Goal: Information Seeking & Learning: Check status

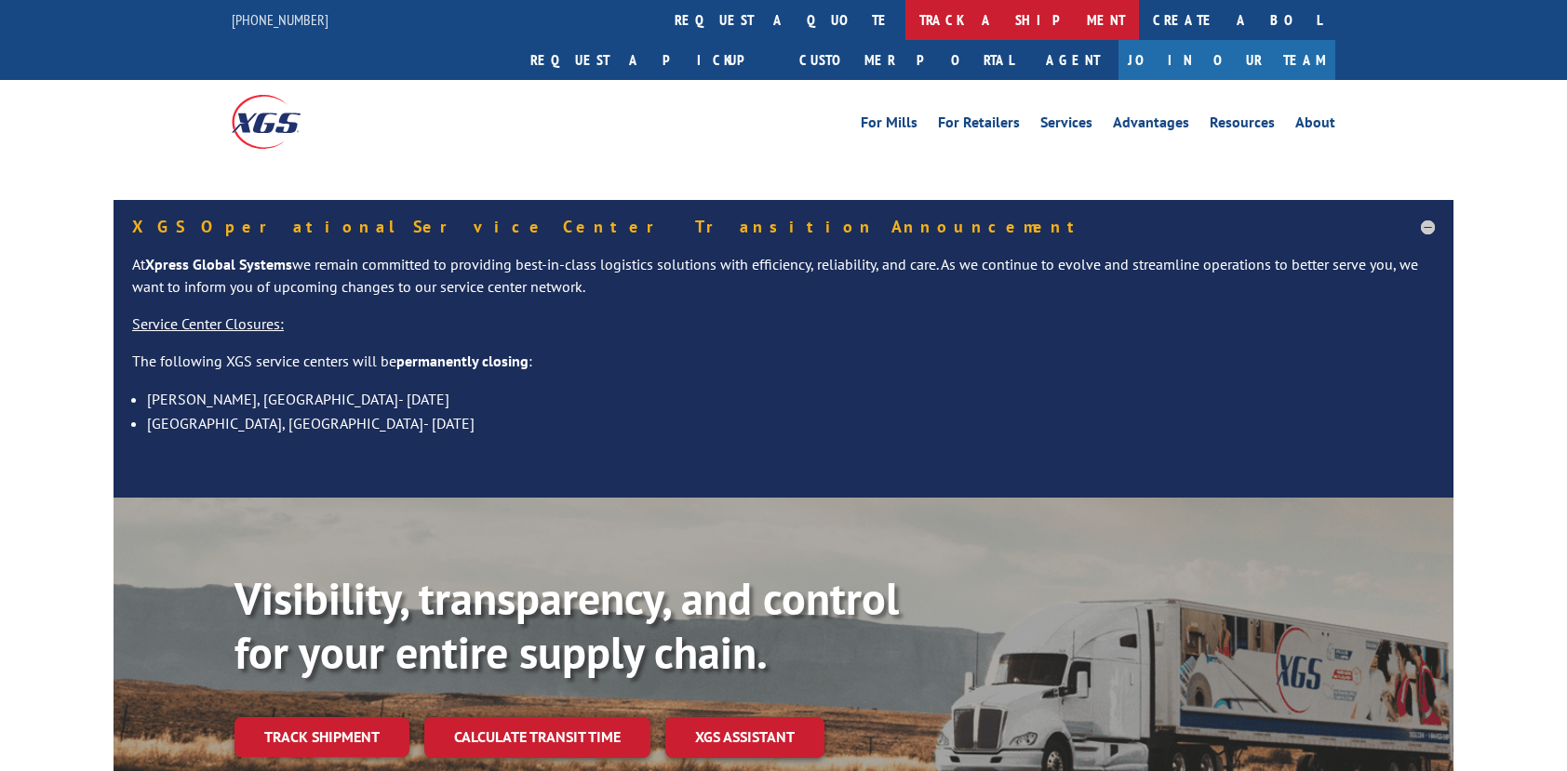
click at [905, 12] on link "track a shipment" at bounding box center [1022, 20] width 234 height 40
click at [905, 23] on link "track a shipment" at bounding box center [1022, 20] width 234 height 40
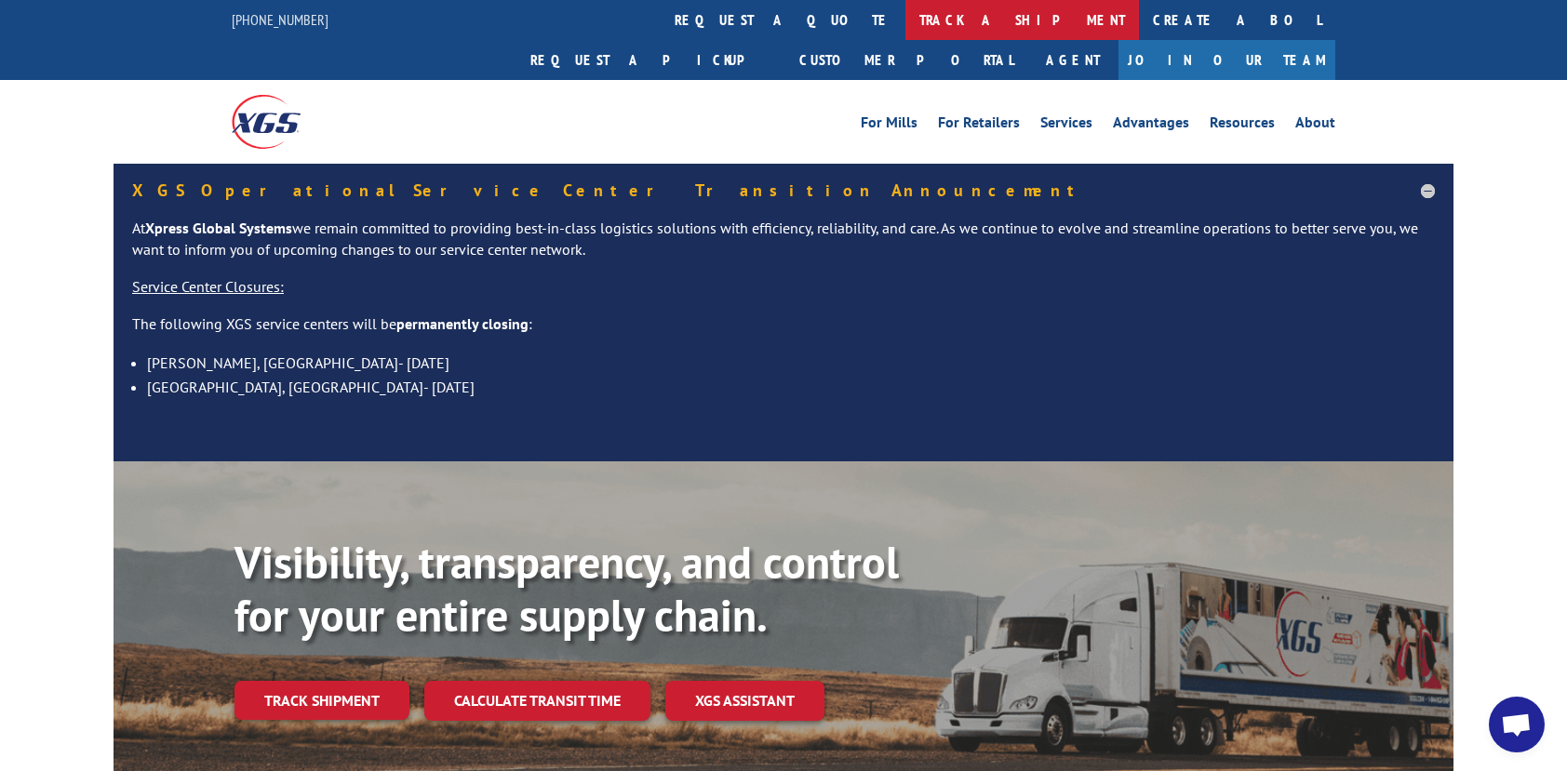
click at [905, 20] on link "track a shipment" at bounding box center [1022, 20] width 234 height 40
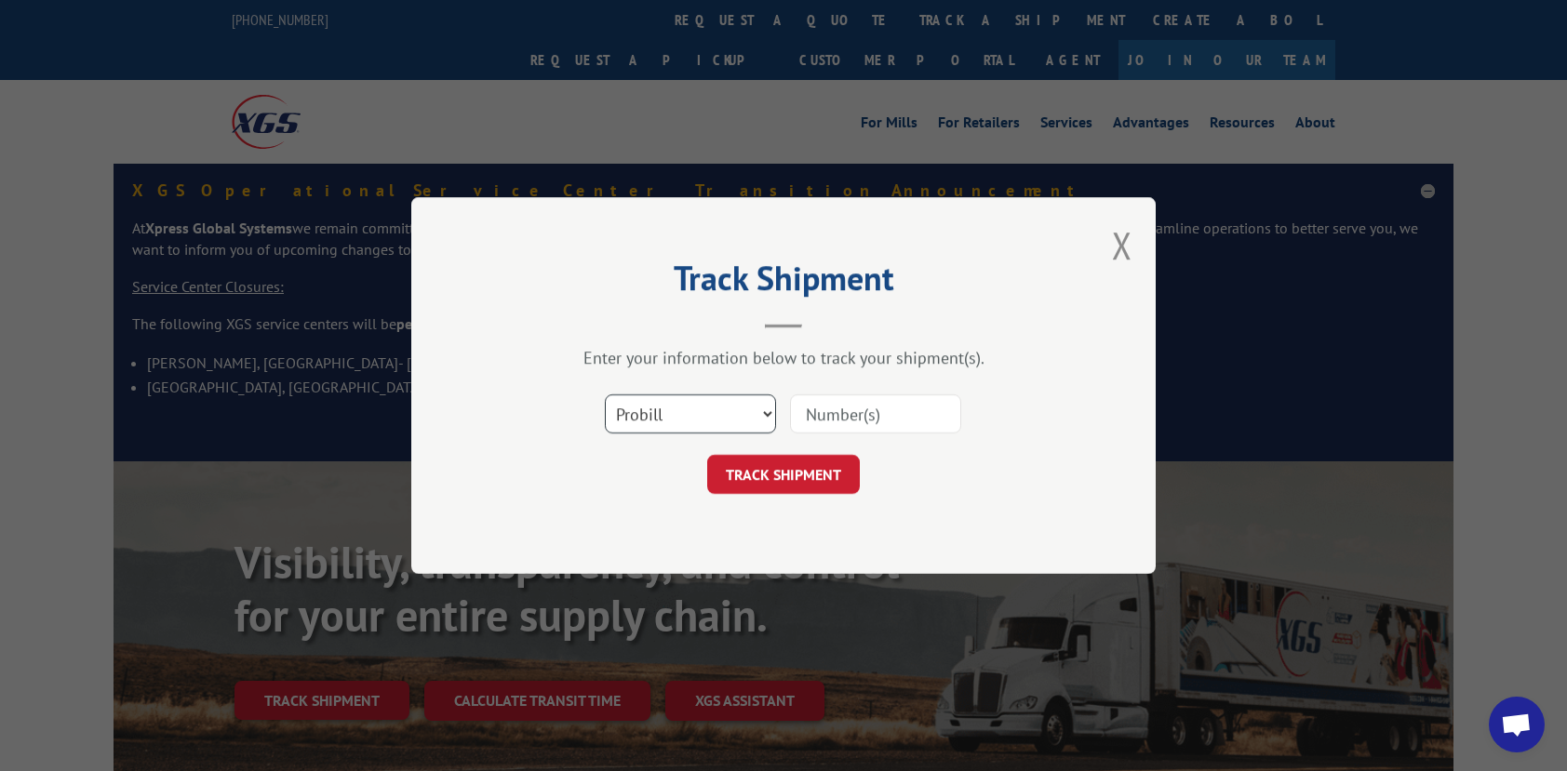
click at [724, 422] on select "Select category... Probill BOL PO" at bounding box center [690, 413] width 171 height 39
select select "bol"
click at [605, 394] on select "Select category... Probill BOL PO" at bounding box center [690, 413] width 171 height 39
click at [826, 417] on input at bounding box center [875, 413] width 171 height 39
paste input "5106689"
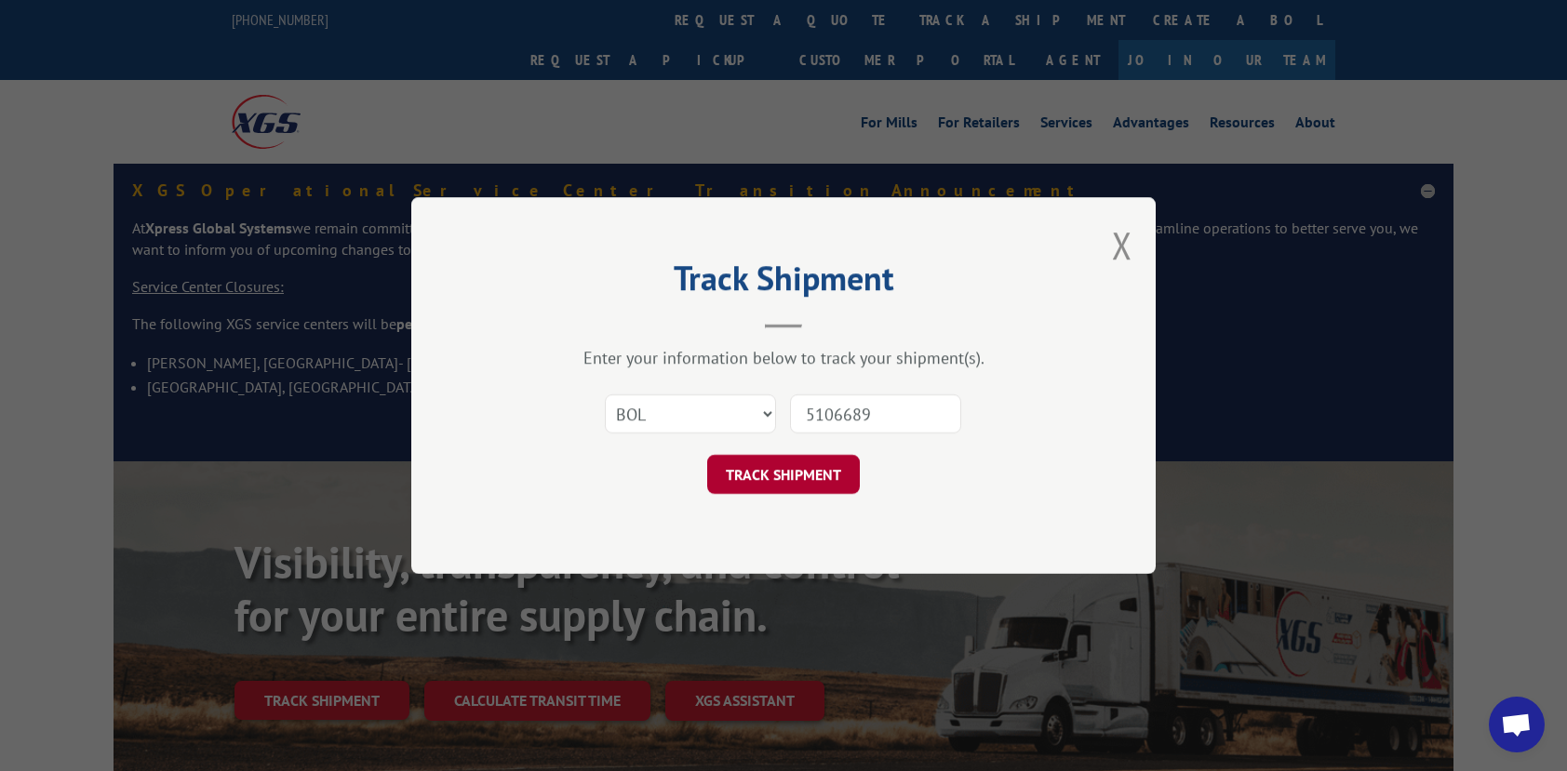
type input "5106689"
click at [787, 478] on button "TRACK SHIPMENT" at bounding box center [783, 474] width 153 height 39
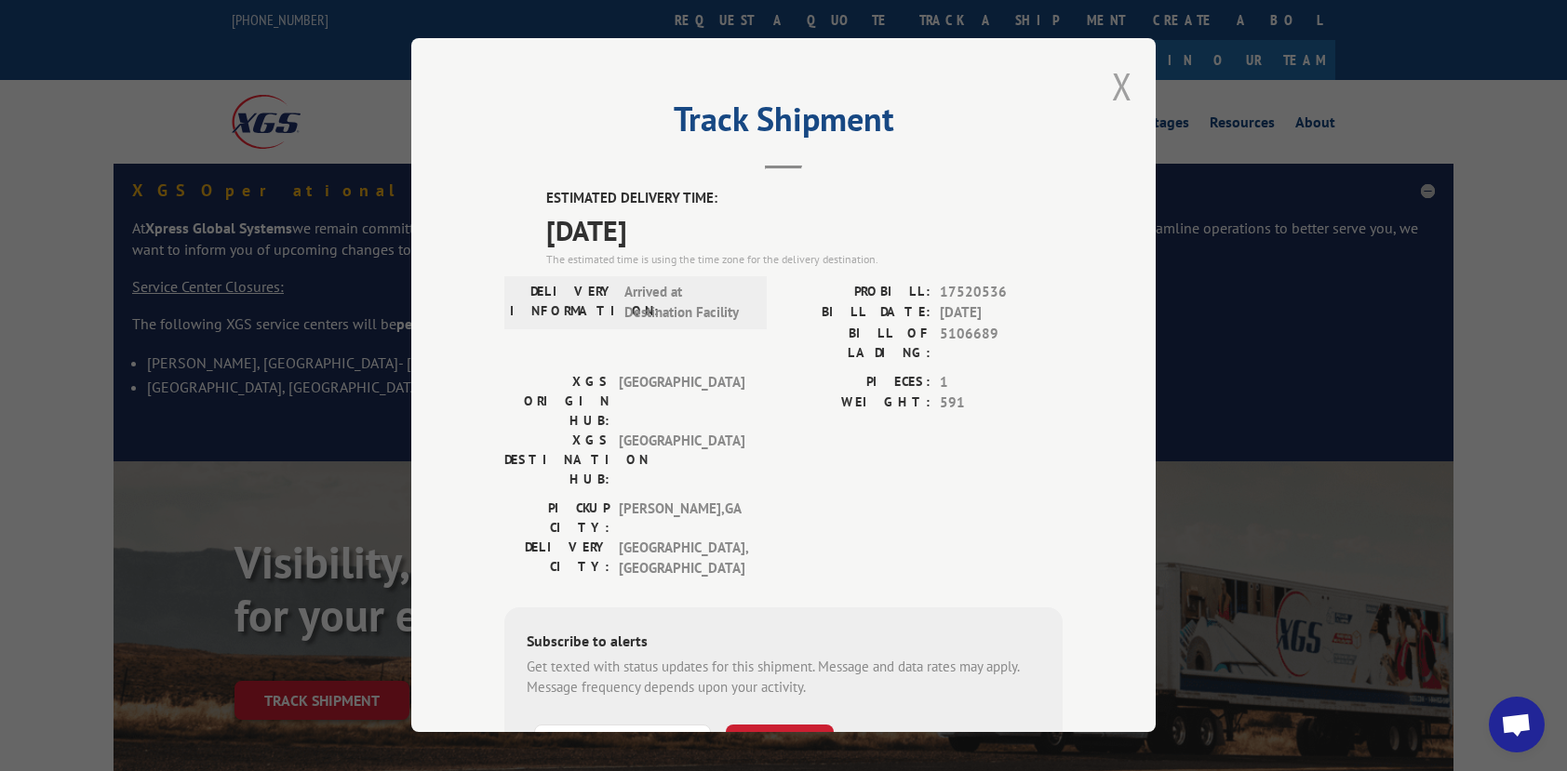
click at [1126, 91] on button "Close modal" at bounding box center [1122, 85] width 20 height 49
